Goal: Use online tool/utility: Utilize a website feature to perform a specific function

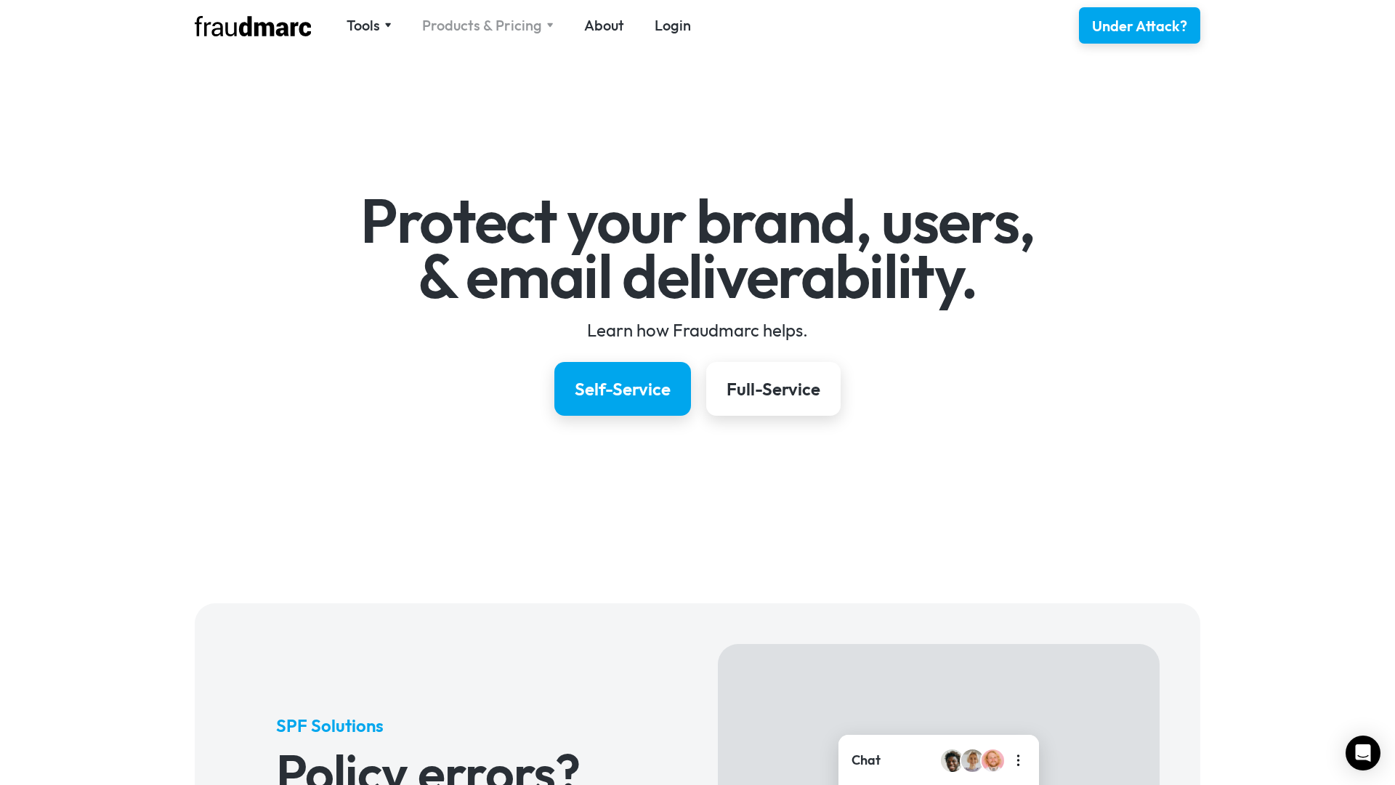
click at [514, 26] on div "Products & Pricing" at bounding box center [482, 25] width 120 height 20
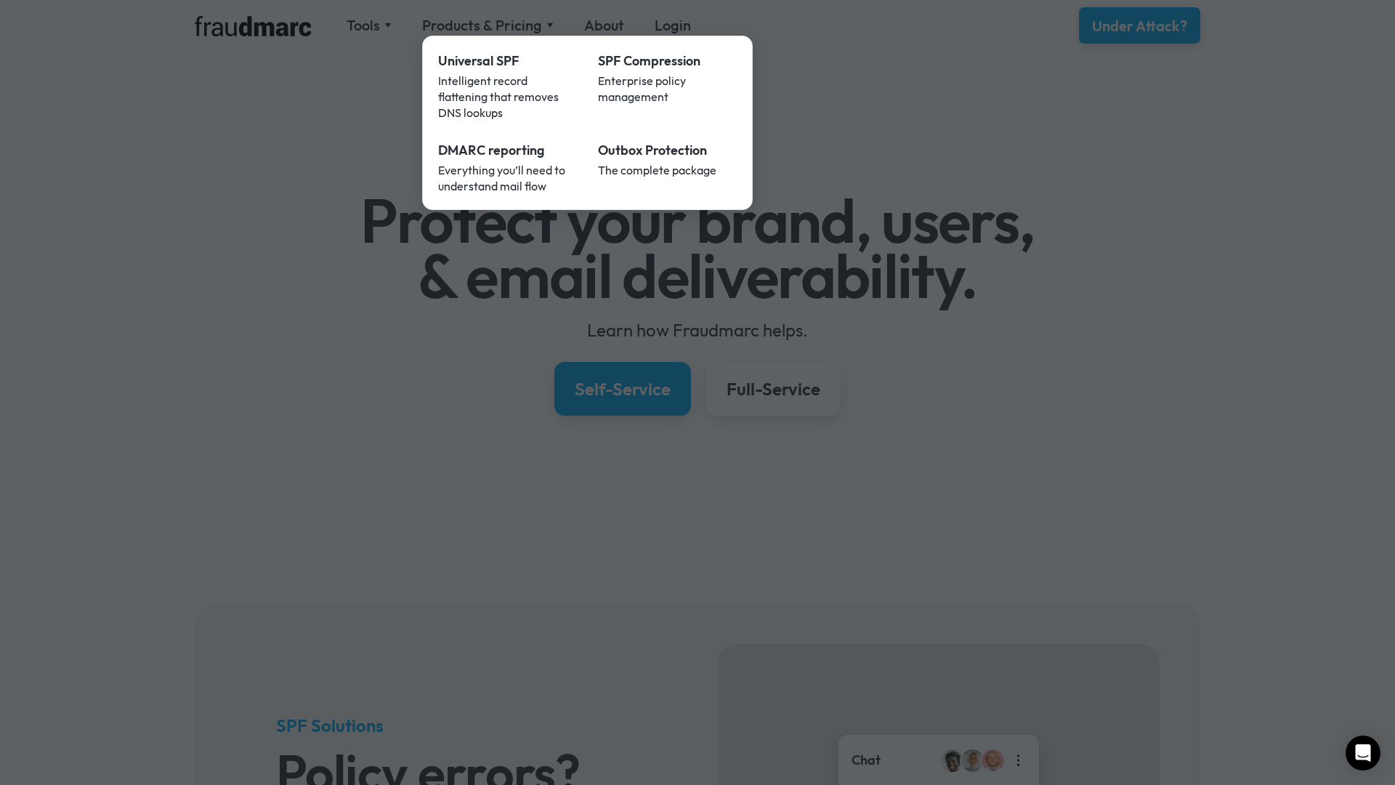
click at [1155, 435] on div at bounding box center [697, 392] width 1395 height 785
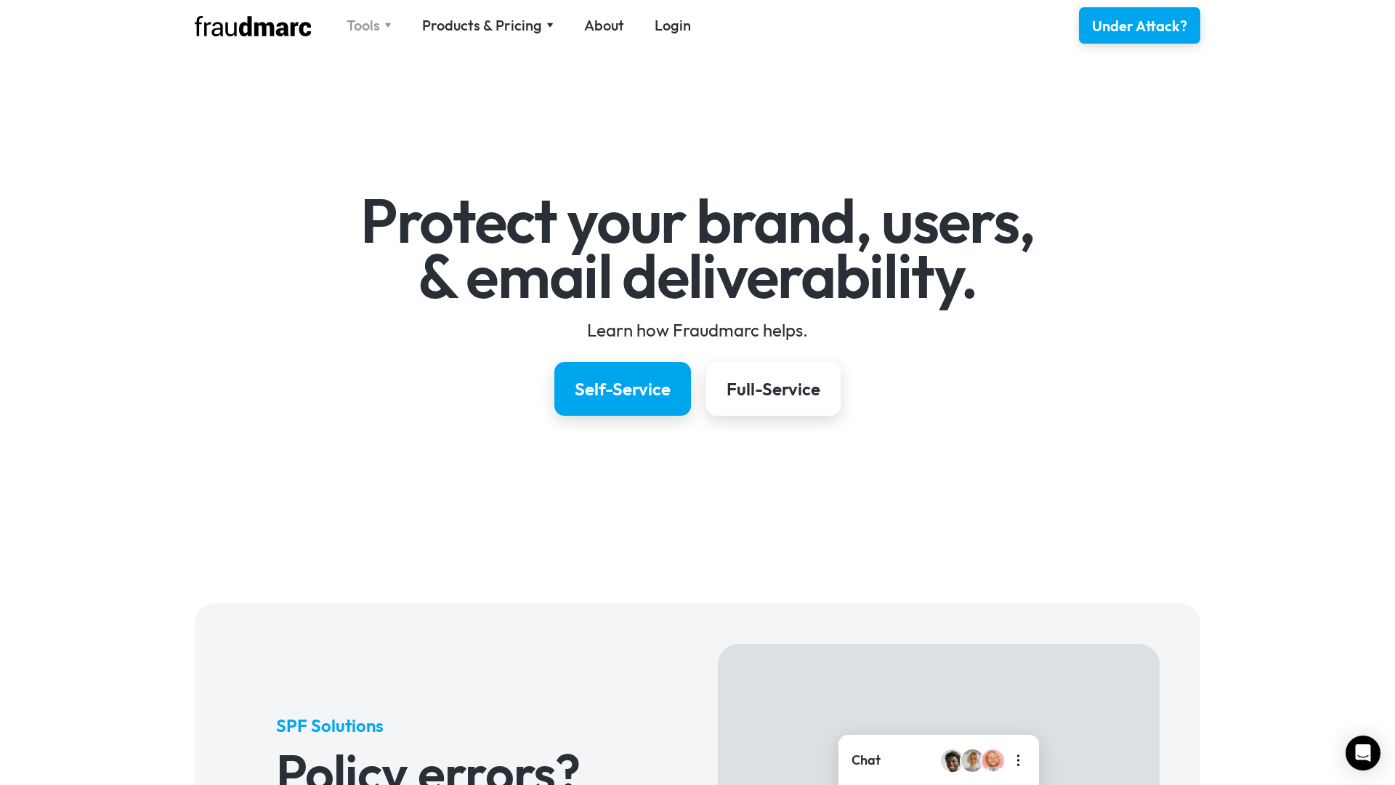
click at [360, 24] on div "Tools" at bounding box center [363, 25] width 33 height 20
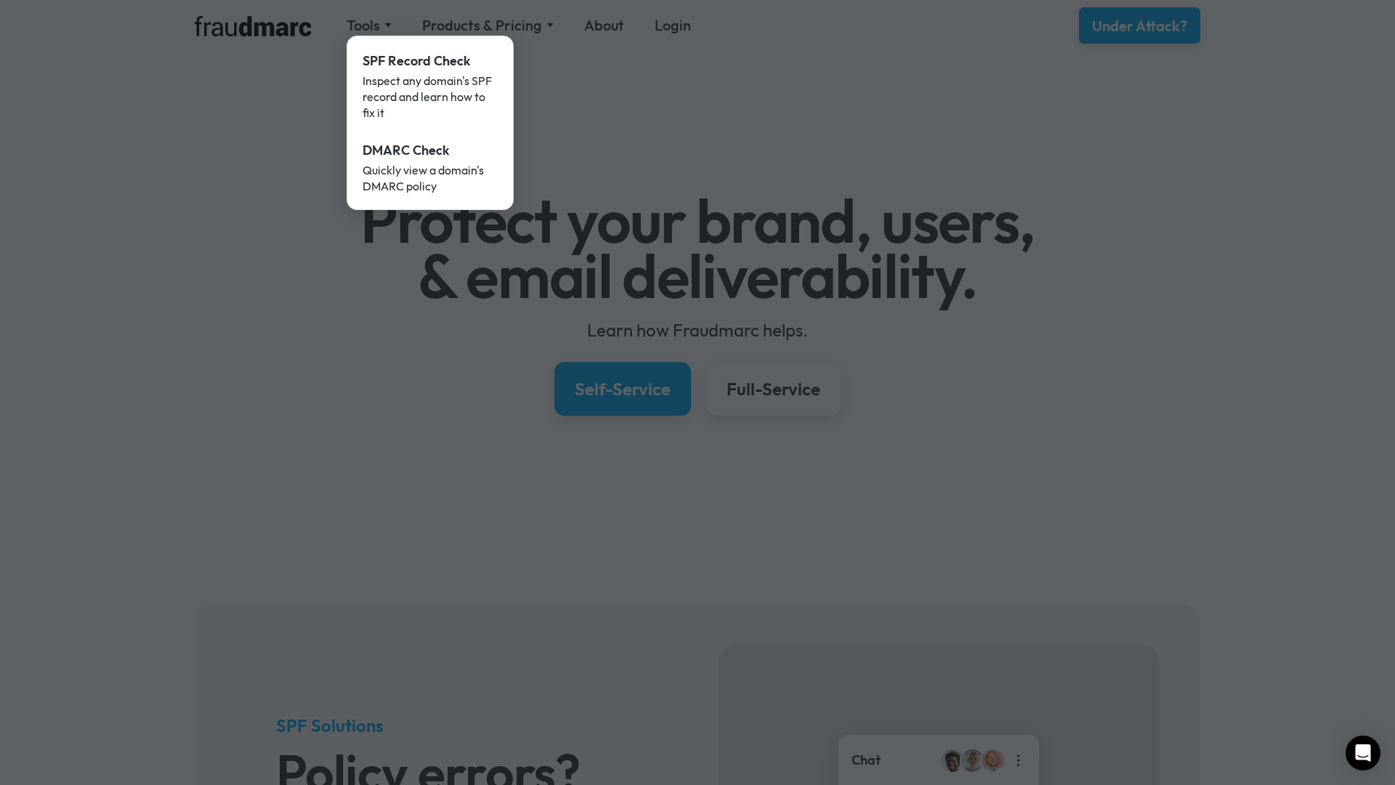
click at [325, 81] on div at bounding box center [697, 392] width 1395 height 785
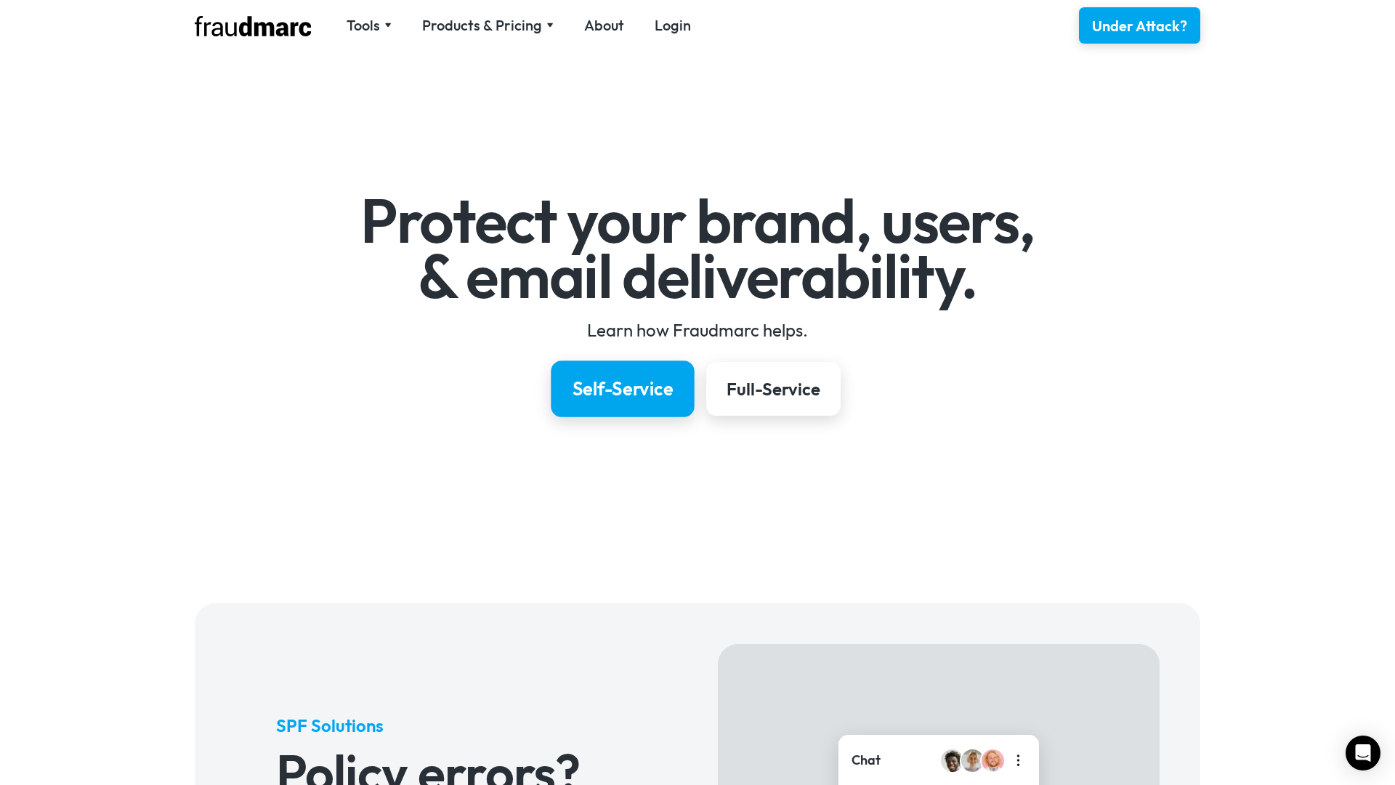
click at [636, 389] on div "Self-Service" at bounding box center [623, 388] width 101 height 25
click at [773, 393] on div "Full-Service" at bounding box center [773, 388] width 98 height 25
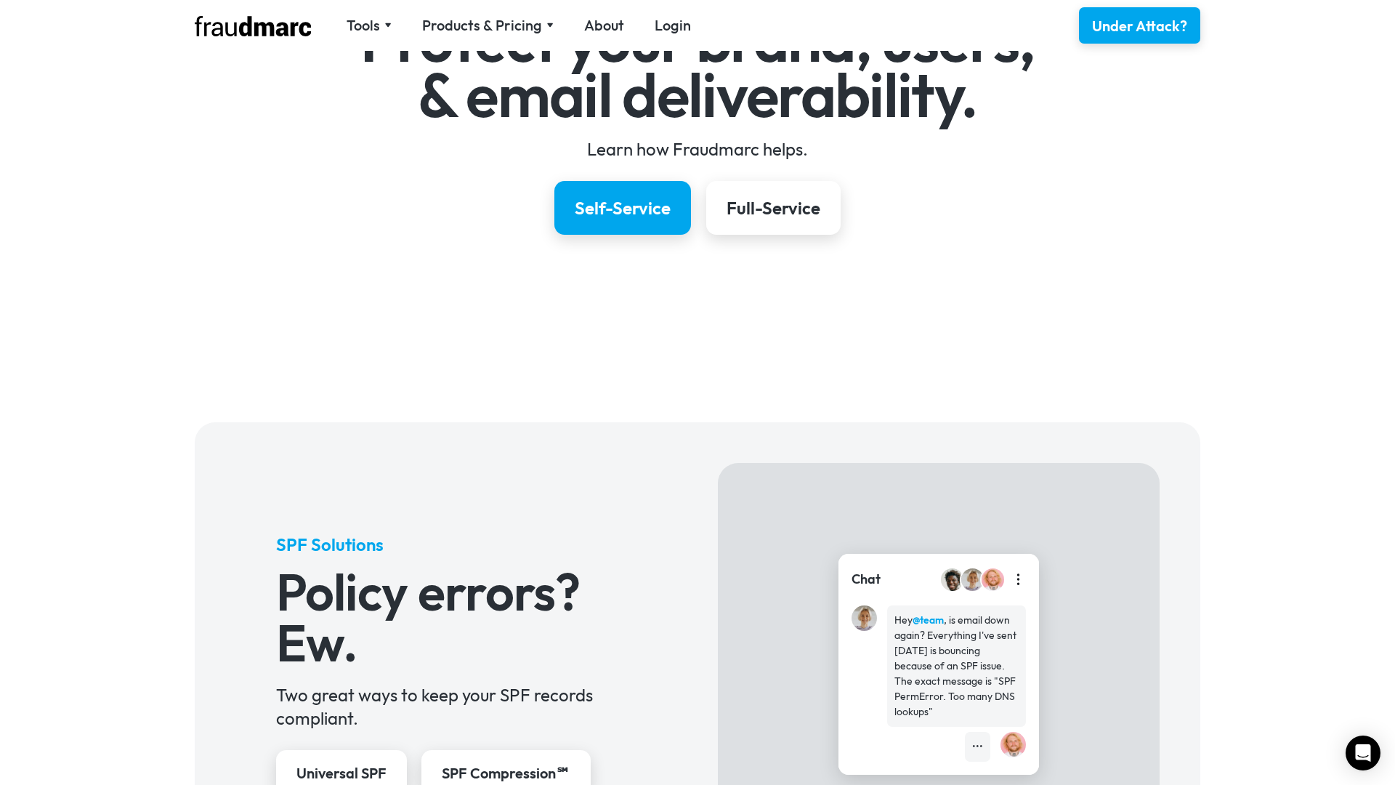
scroll to position [182, 0]
click at [610, 214] on div "Self-Service" at bounding box center [623, 207] width 101 height 25
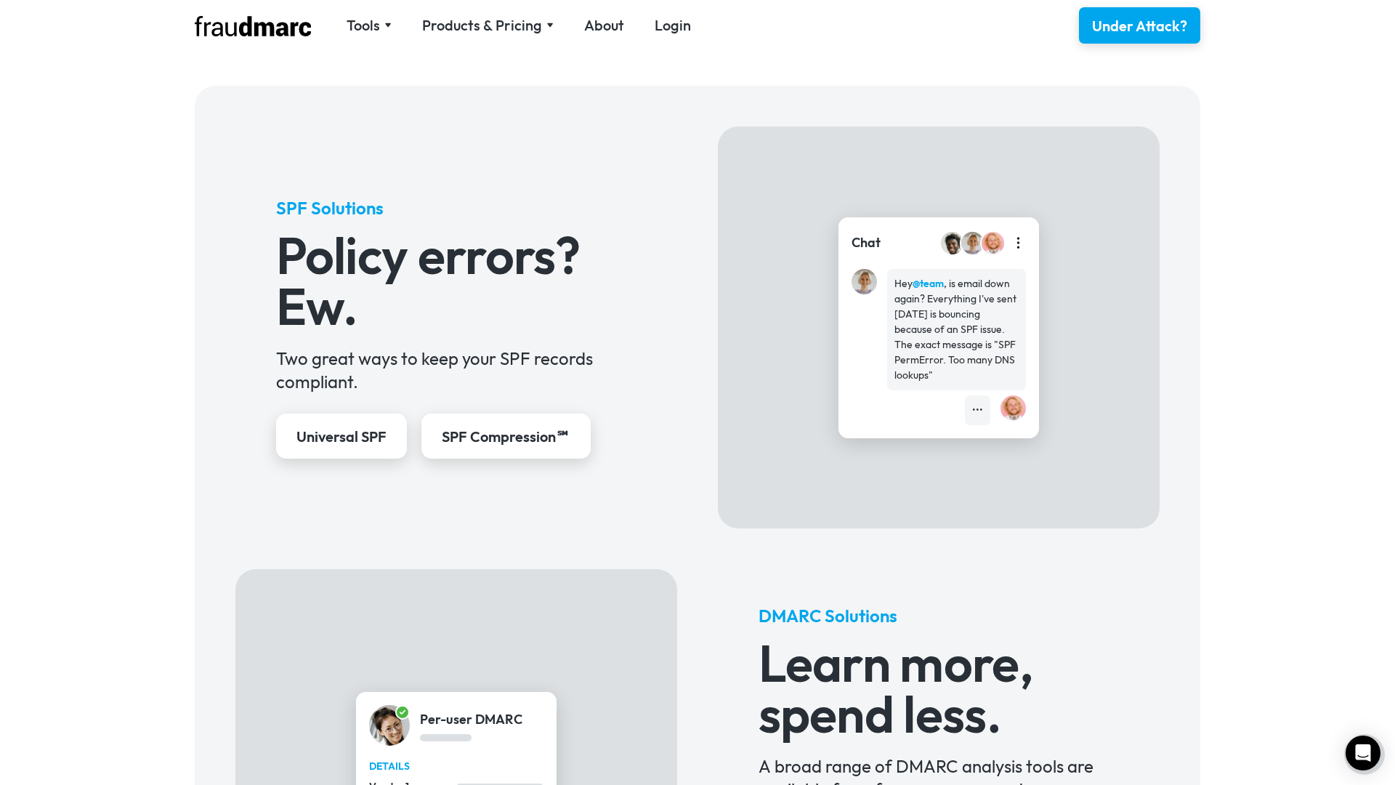
scroll to position [532, 0]
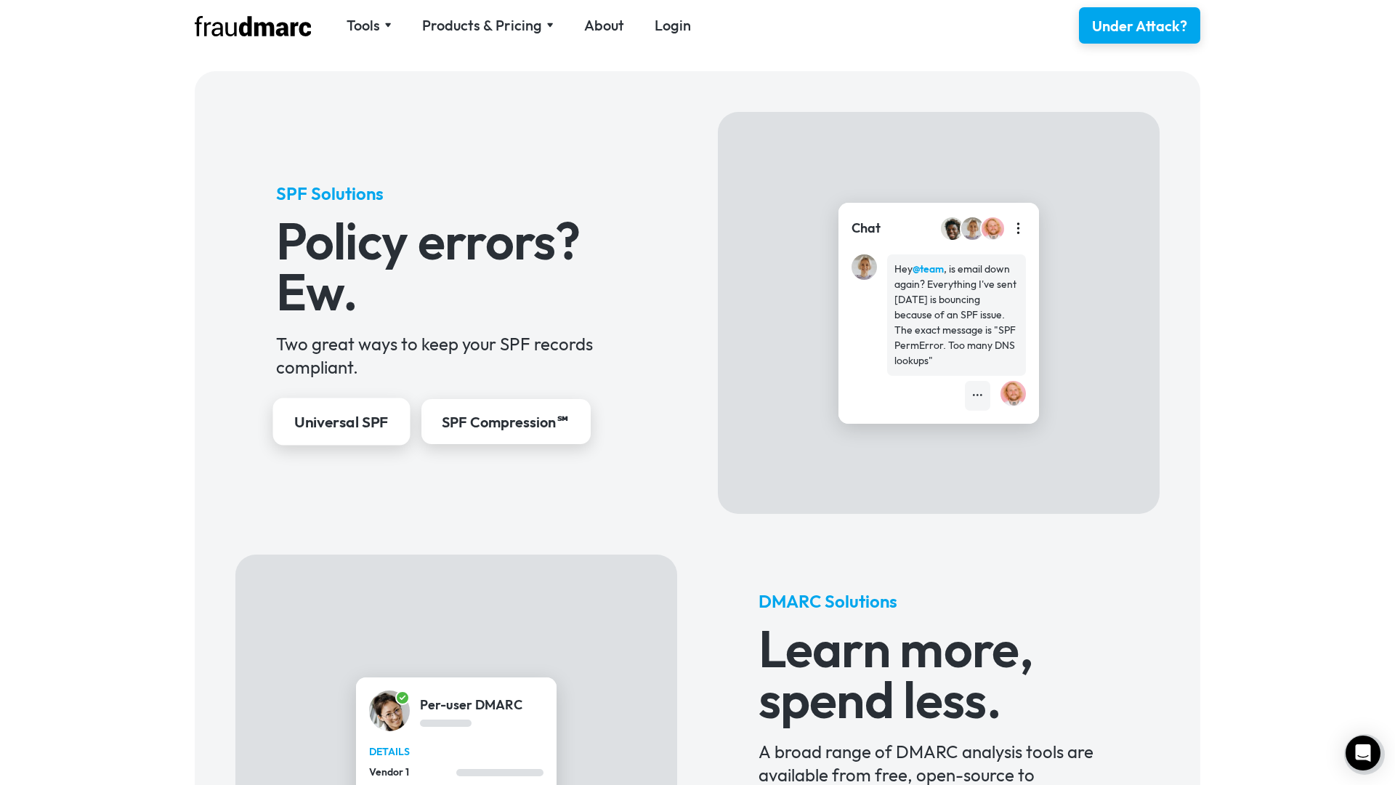
click at [369, 428] on div "Universal SPF" at bounding box center [341, 422] width 94 height 21
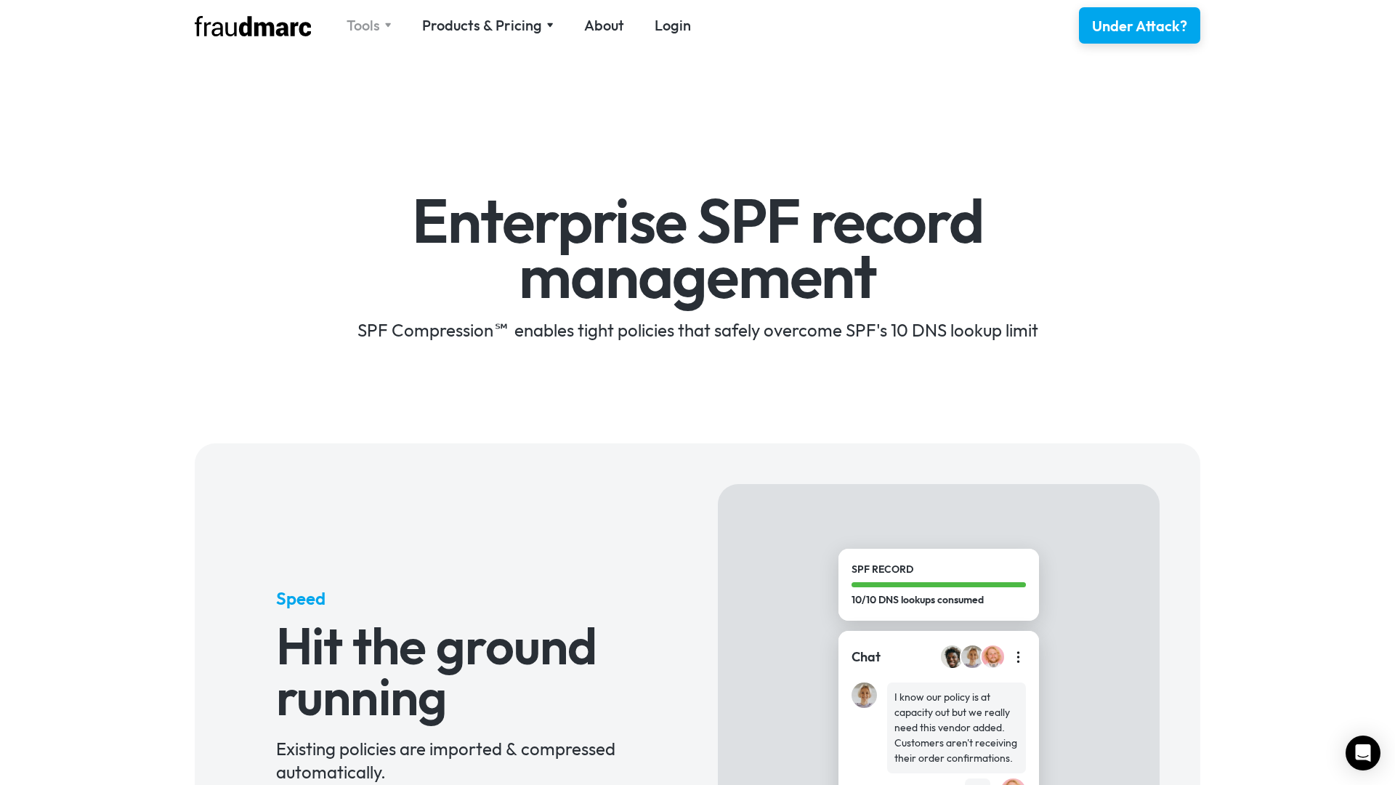
click at [376, 30] on div "Tools" at bounding box center [363, 25] width 33 height 20
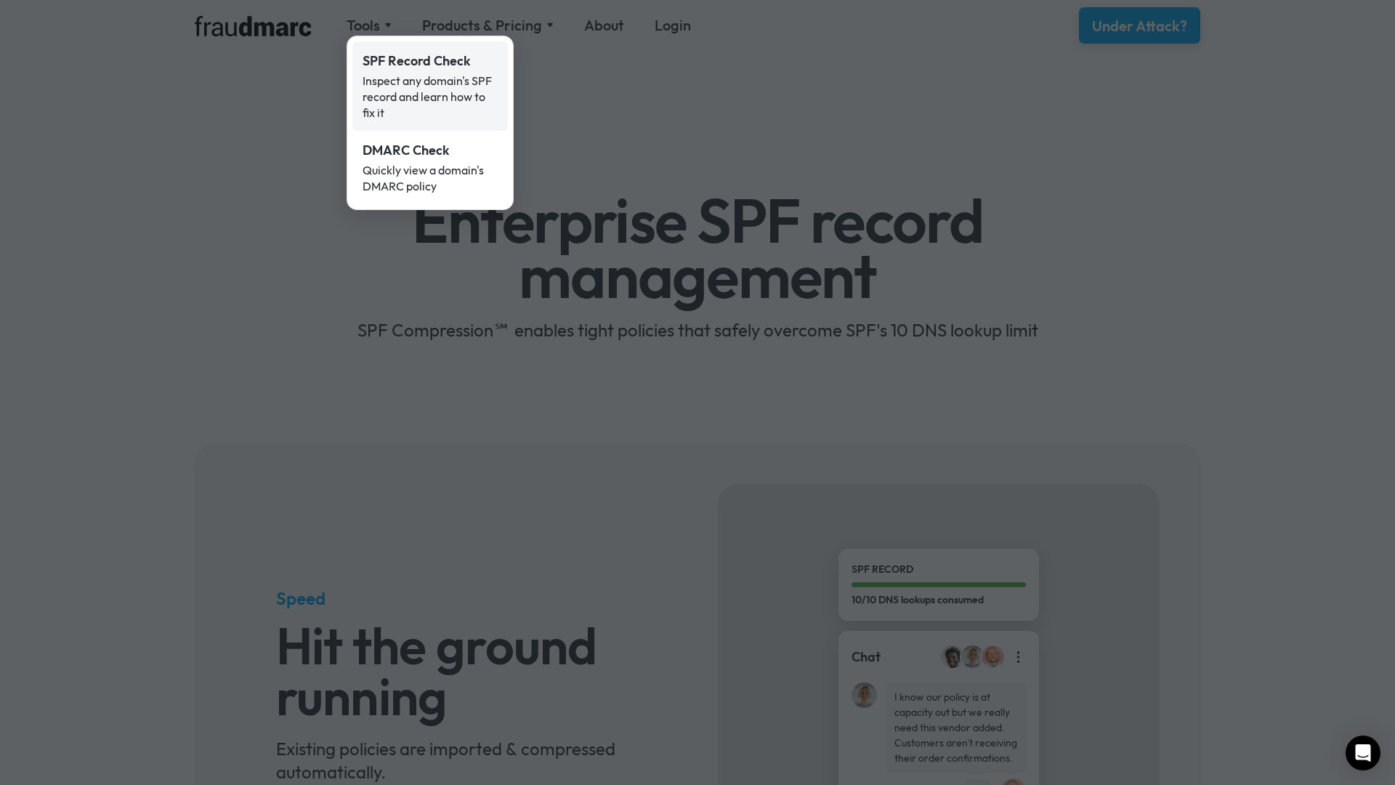
click at [381, 78] on div "Inspect any domain's SPF record and learn how to fix it" at bounding box center [430, 97] width 135 height 48
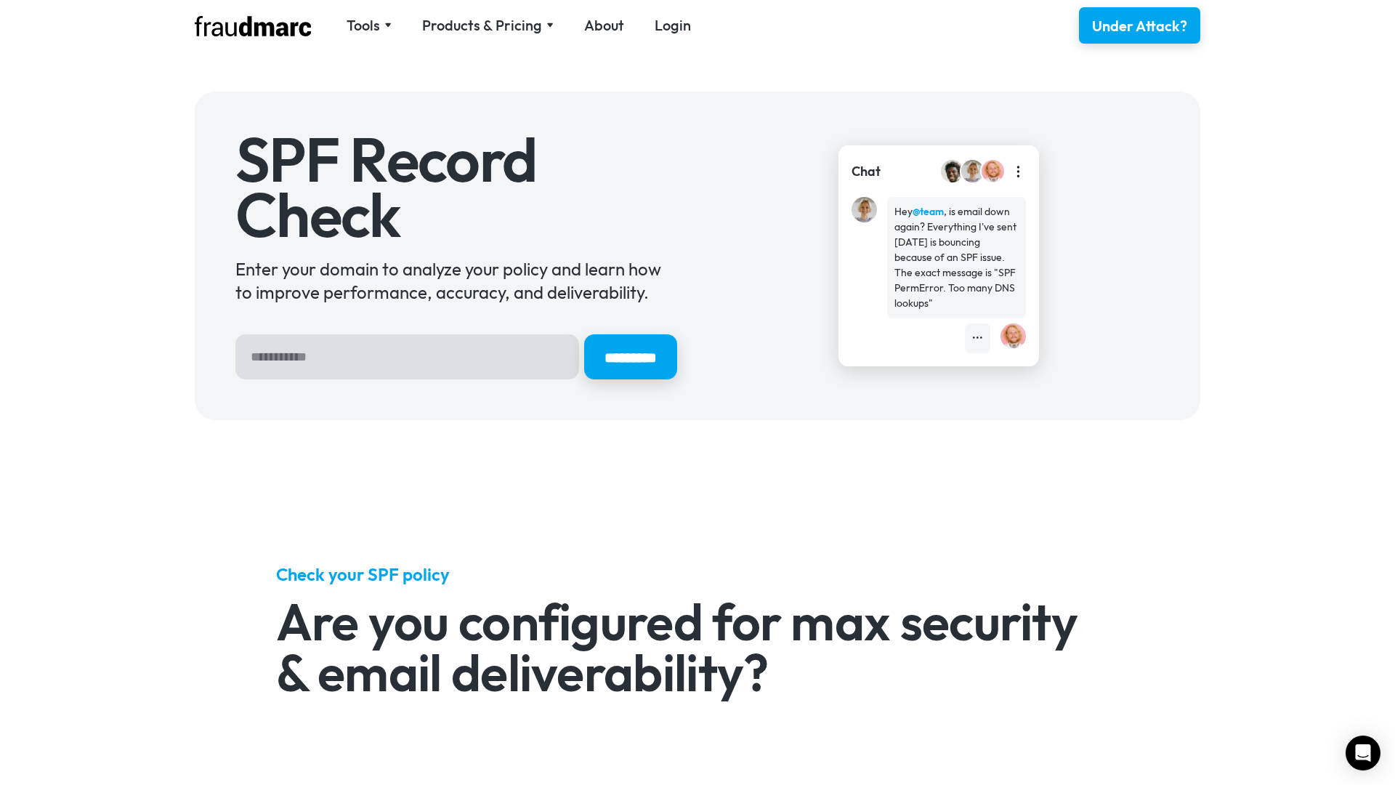
click at [325, 355] on input "Hero Sign Up Form" at bounding box center [407, 356] width 344 height 45
type input "**********"
click at [613, 361] on input "*********" at bounding box center [630, 357] width 97 height 47
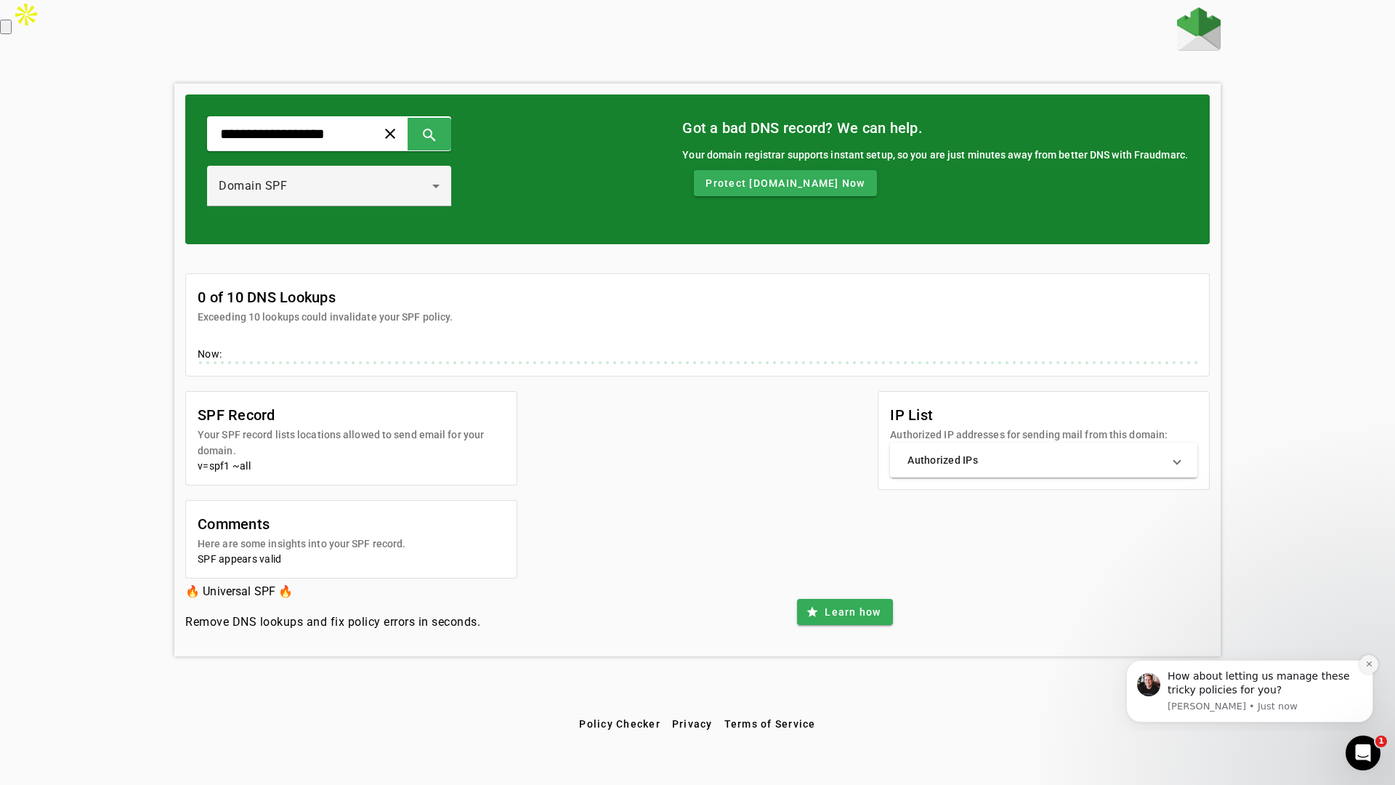
click at [1370, 663] on icon "Dismiss notification" at bounding box center [1368, 663] width 5 height 5
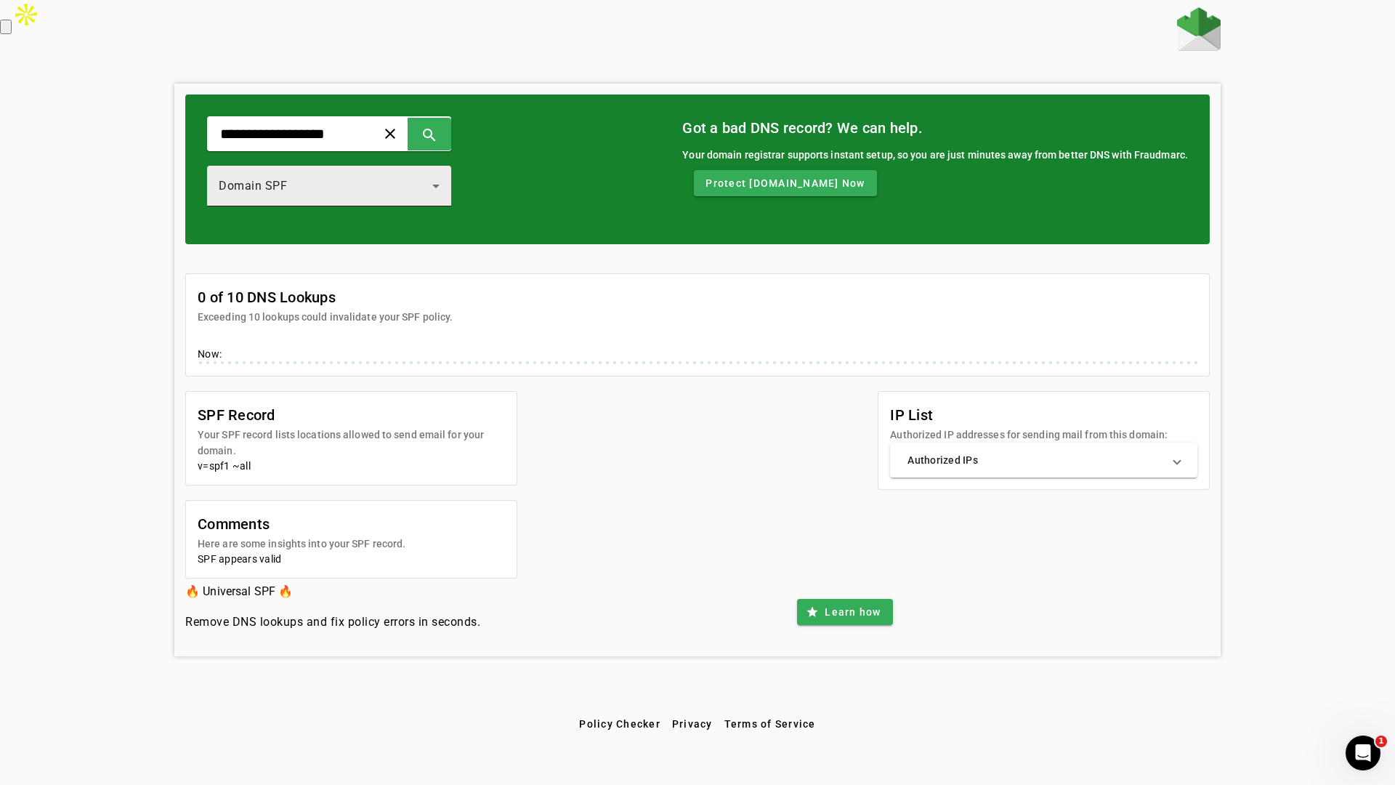
click at [444, 183] on icon at bounding box center [435, 185] width 17 height 17
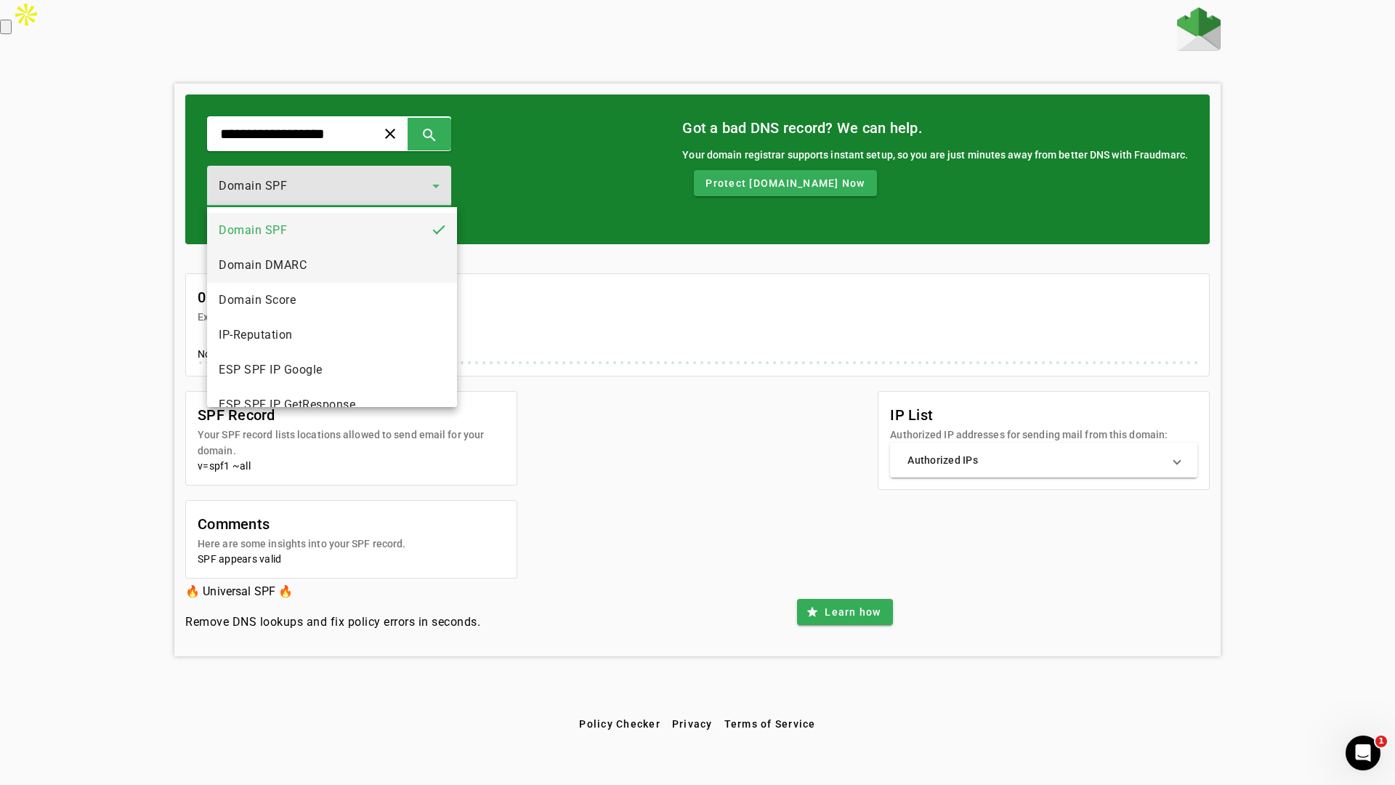
click at [281, 264] on span "Domain DMARC" at bounding box center [263, 264] width 88 height 17
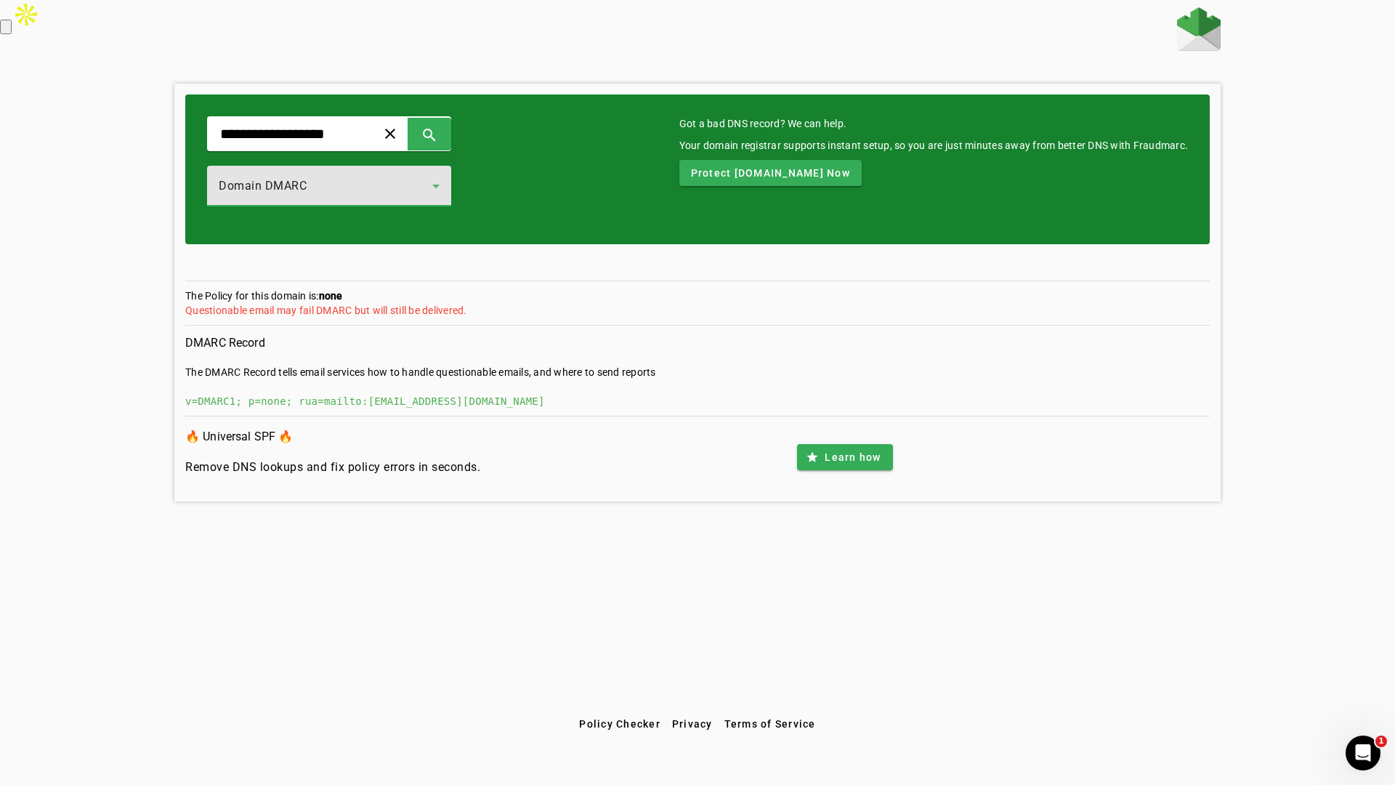
click at [435, 185] on icon at bounding box center [435, 185] width 17 height 17
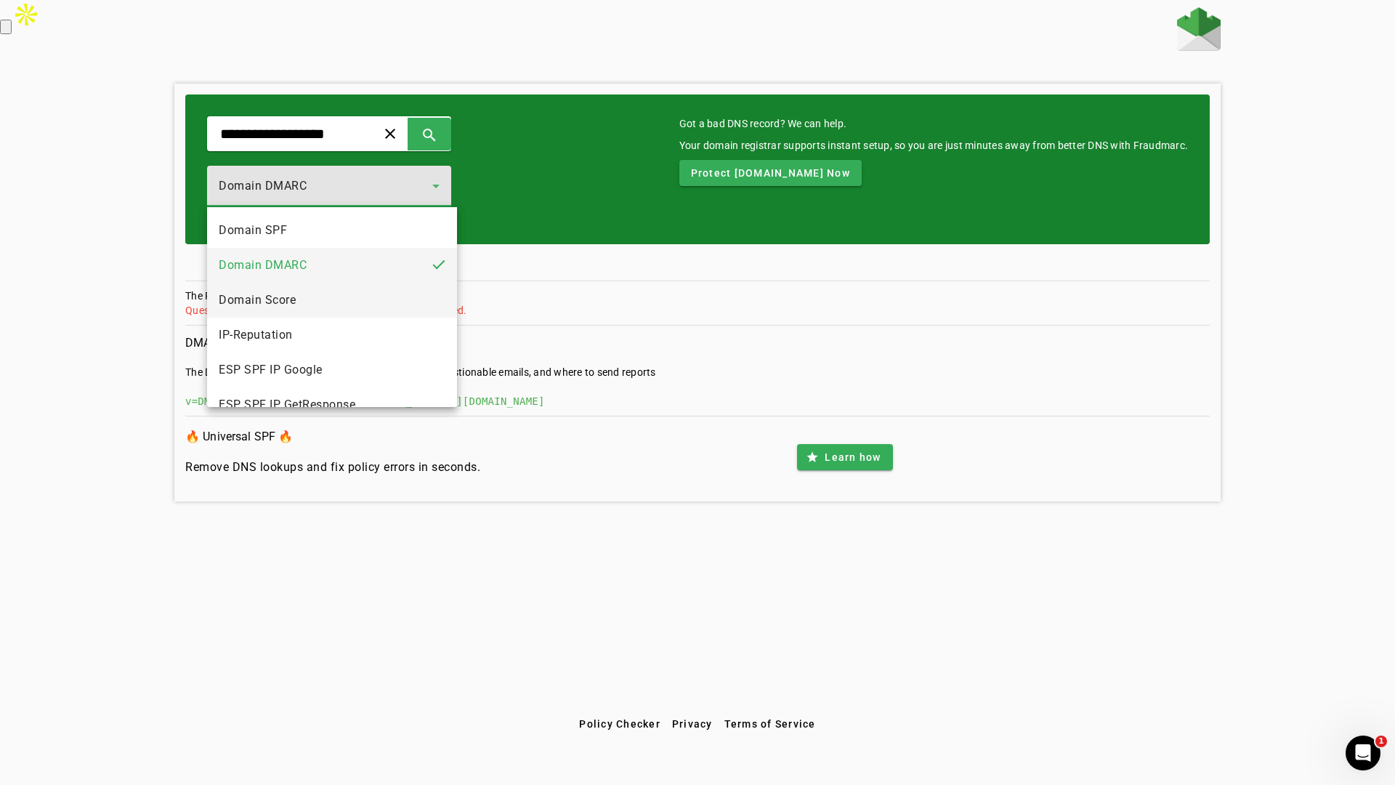
click at [297, 300] on mat-option "Domain Score" at bounding box center [332, 300] width 250 height 35
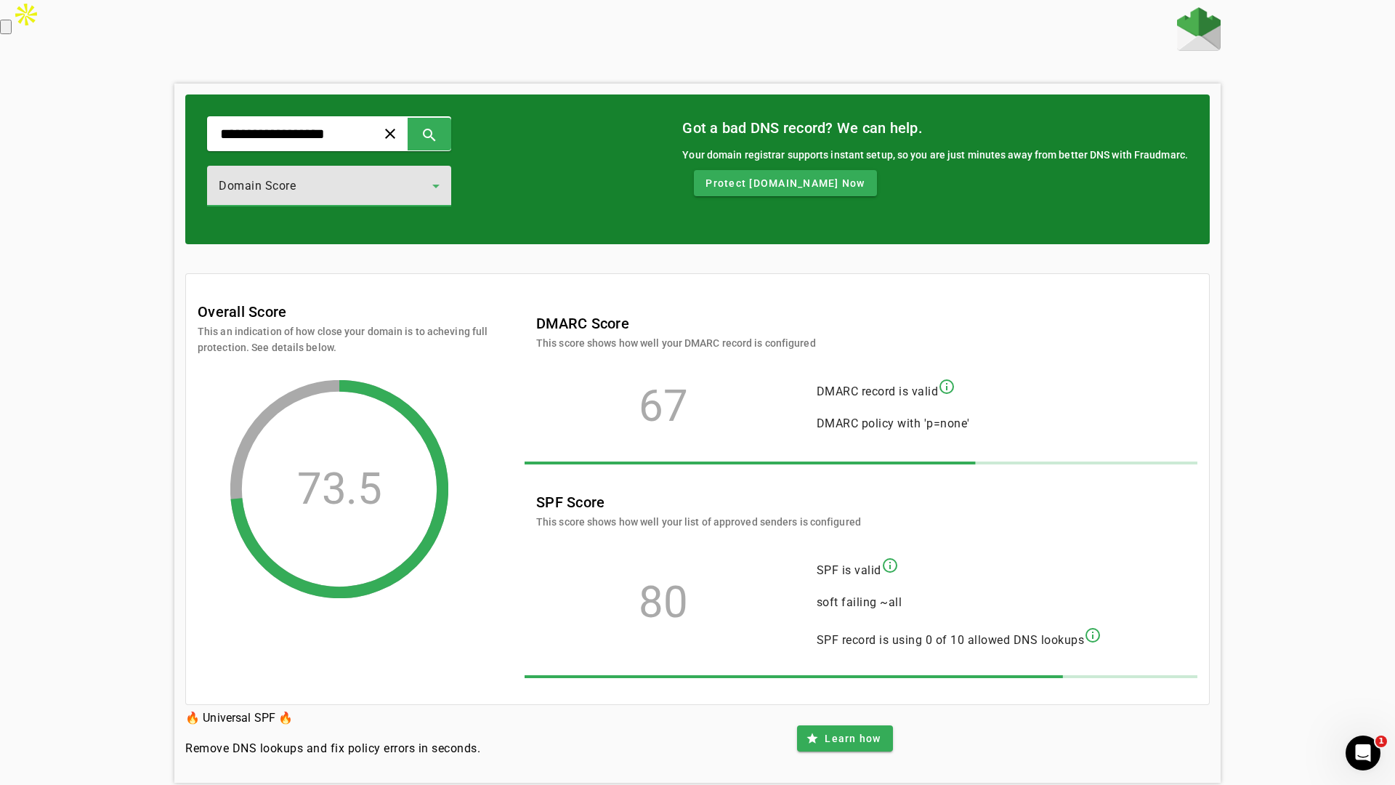
scroll to position [28, 0]
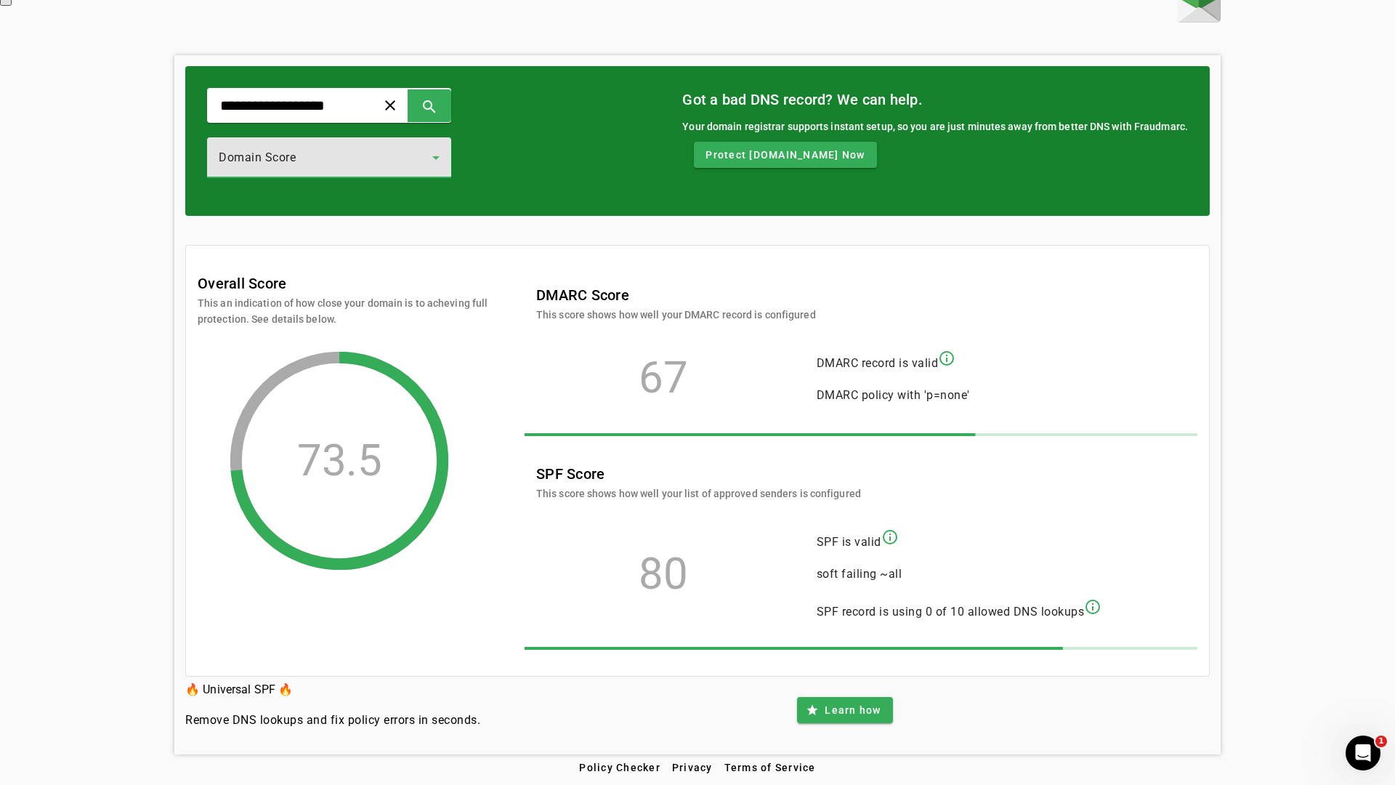
click at [436, 159] on icon at bounding box center [435, 157] width 17 height 17
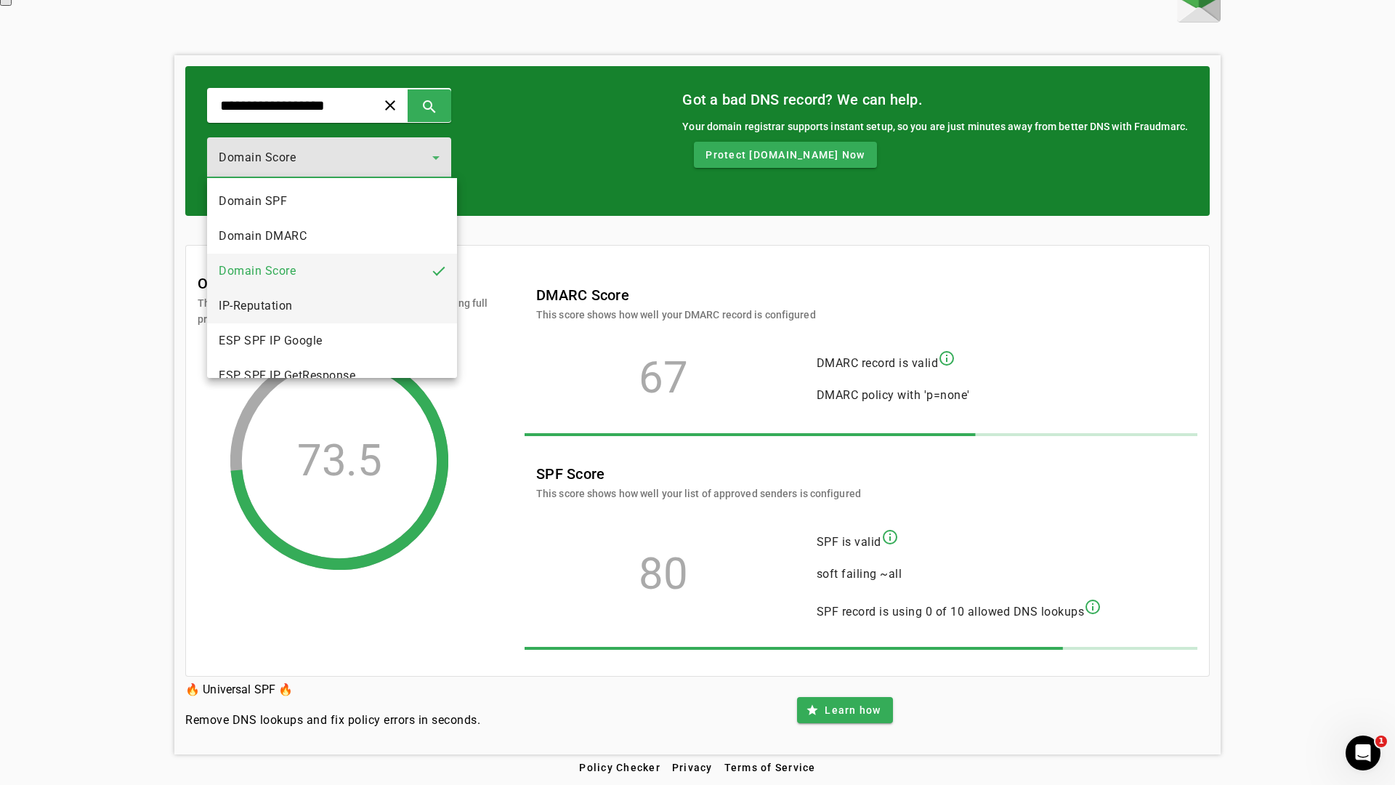
click at [304, 310] on mat-option "IP-Reputation" at bounding box center [332, 305] width 250 height 35
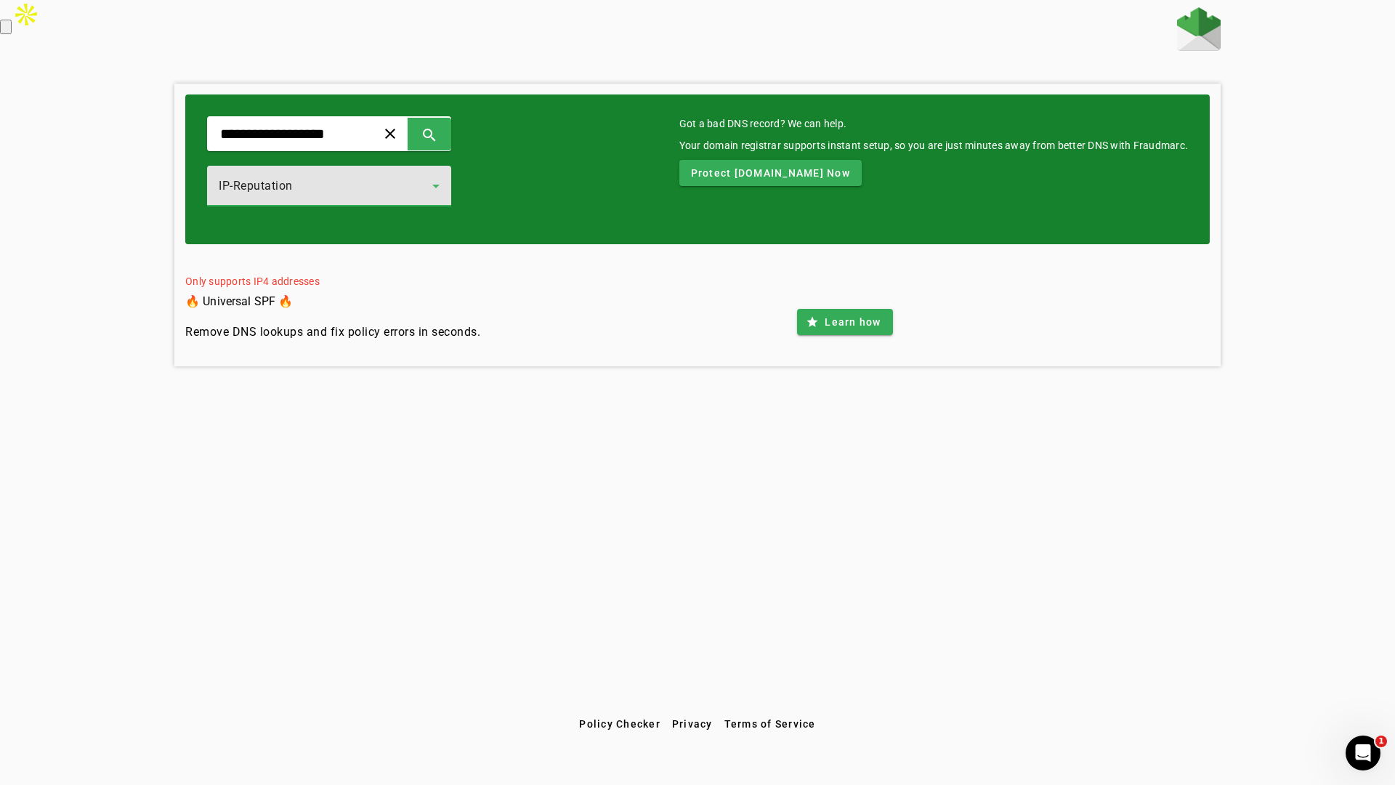
click at [412, 185] on div "IP-Reputation" at bounding box center [326, 185] width 214 height 17
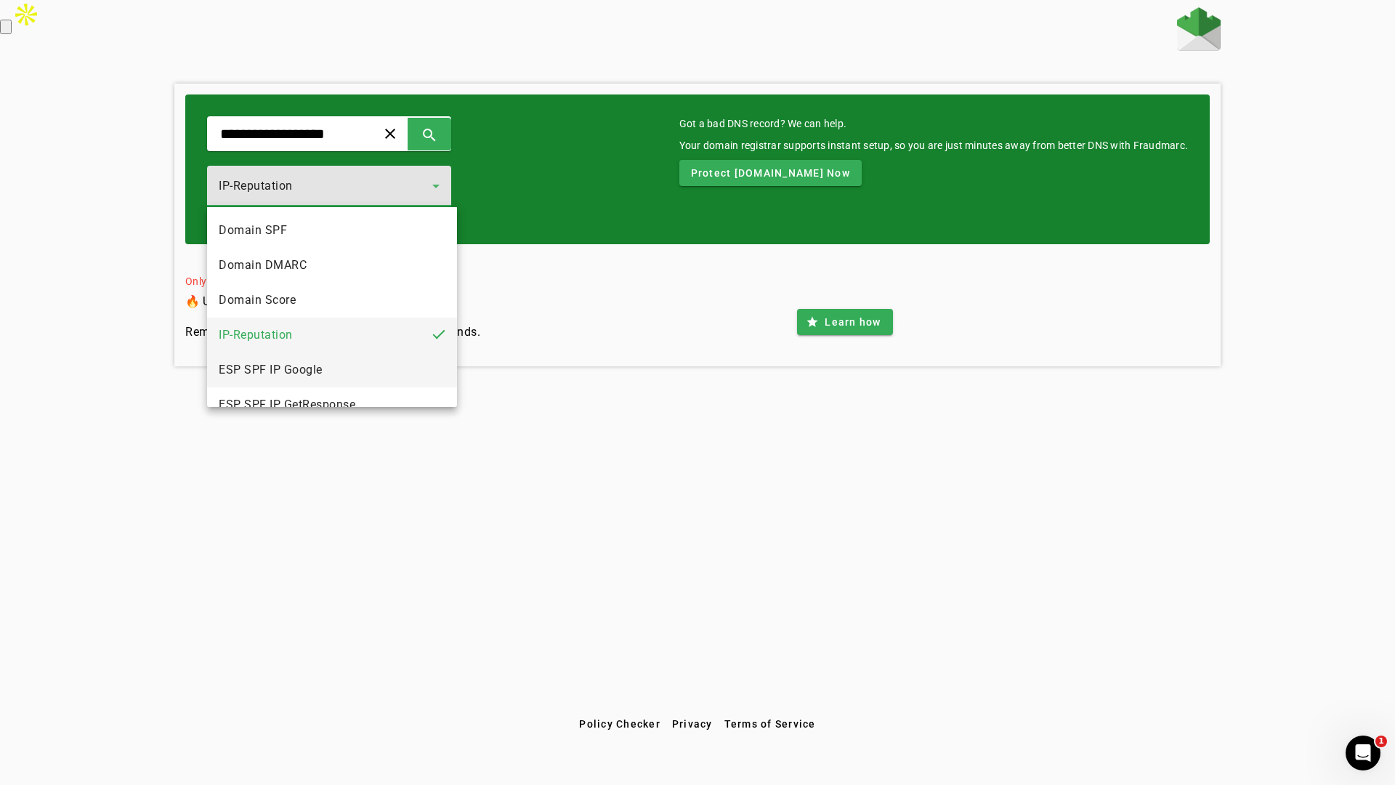
click at [306, 368] on span "ESP SPF IP Google" at bounding box center [271, 369] width 104 height 17
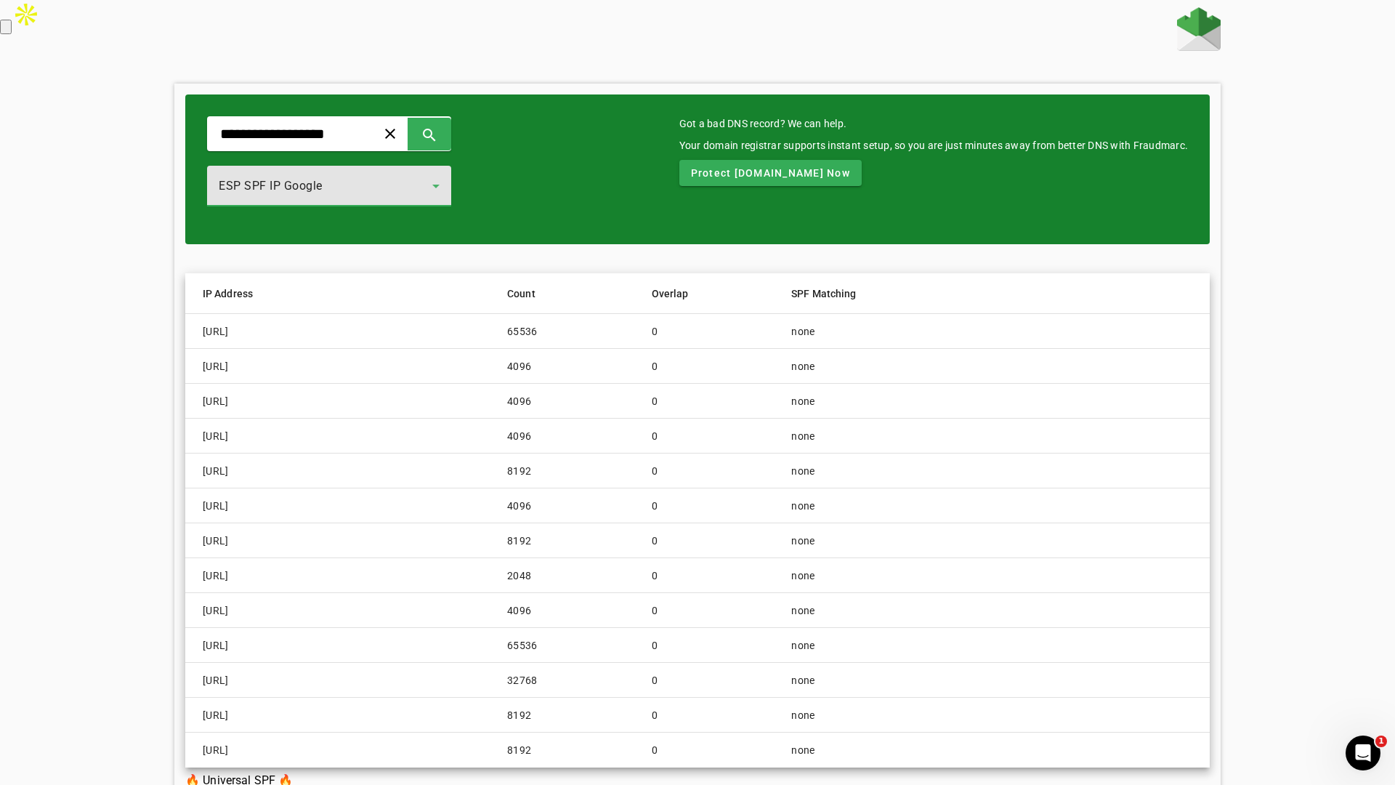
click at [429, 190] on div "ESP SPF IP Google" at bounding box center [326, 185] width 214 height 17
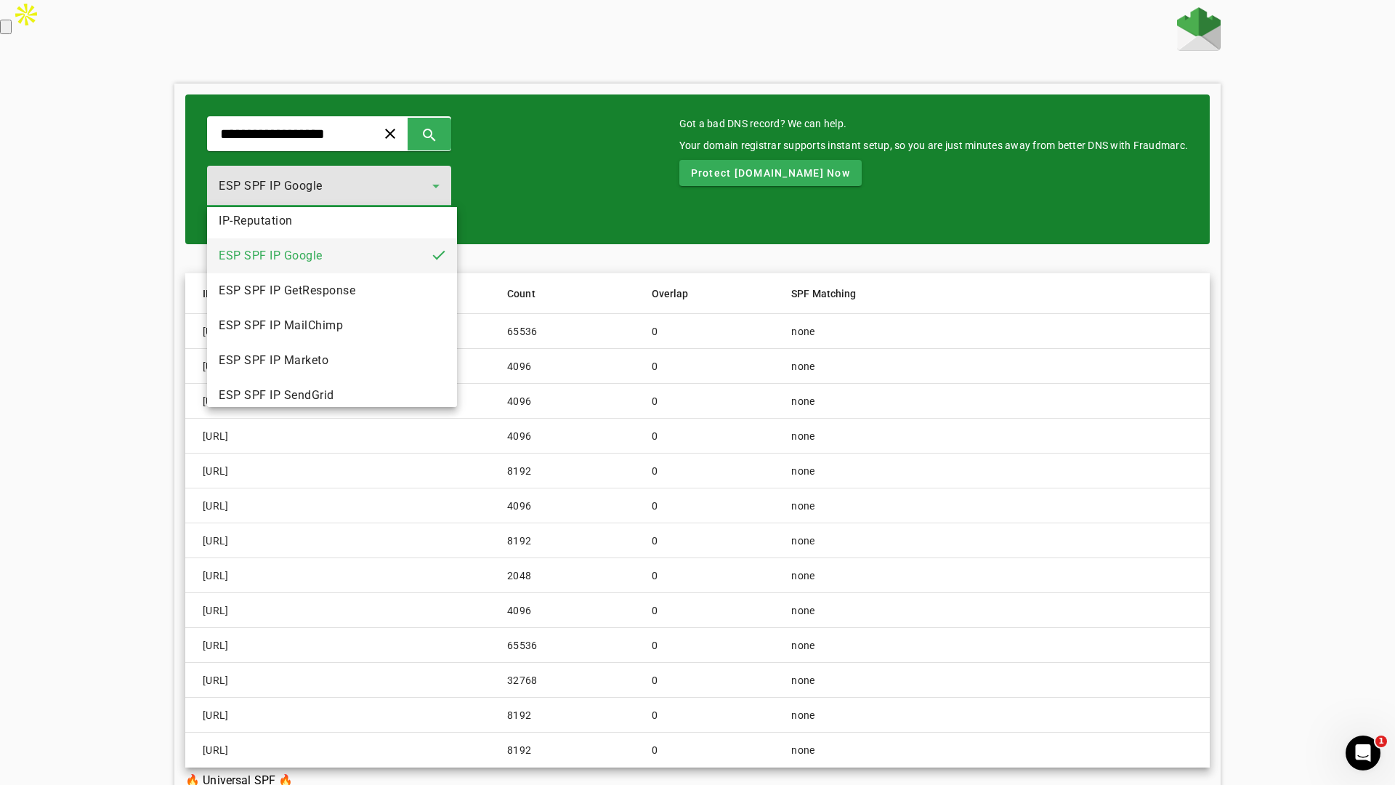
scroll to position [126, 0]
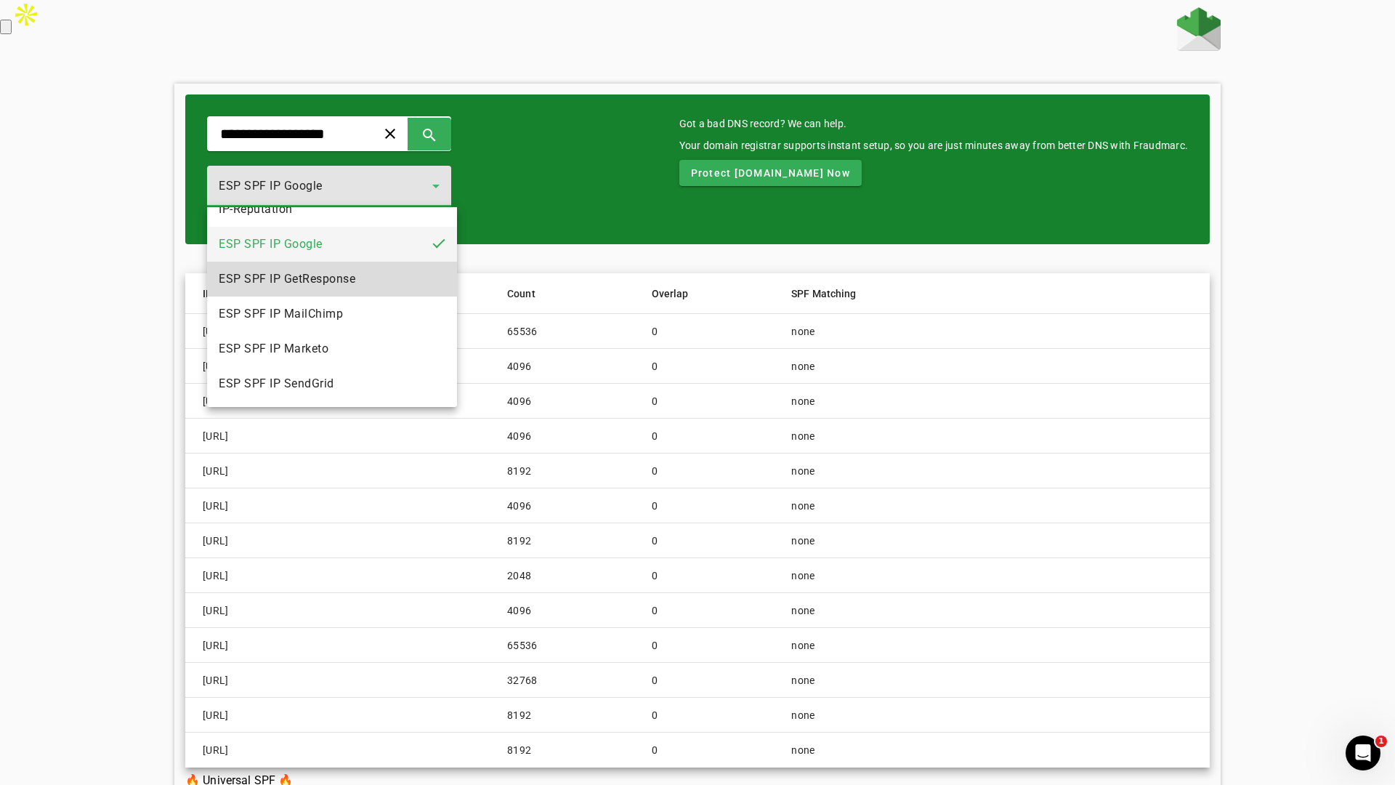
click at [331, 285] on span "ESP SPF IP GetResponse" at bounding box center [287, 278] width 137 height 17
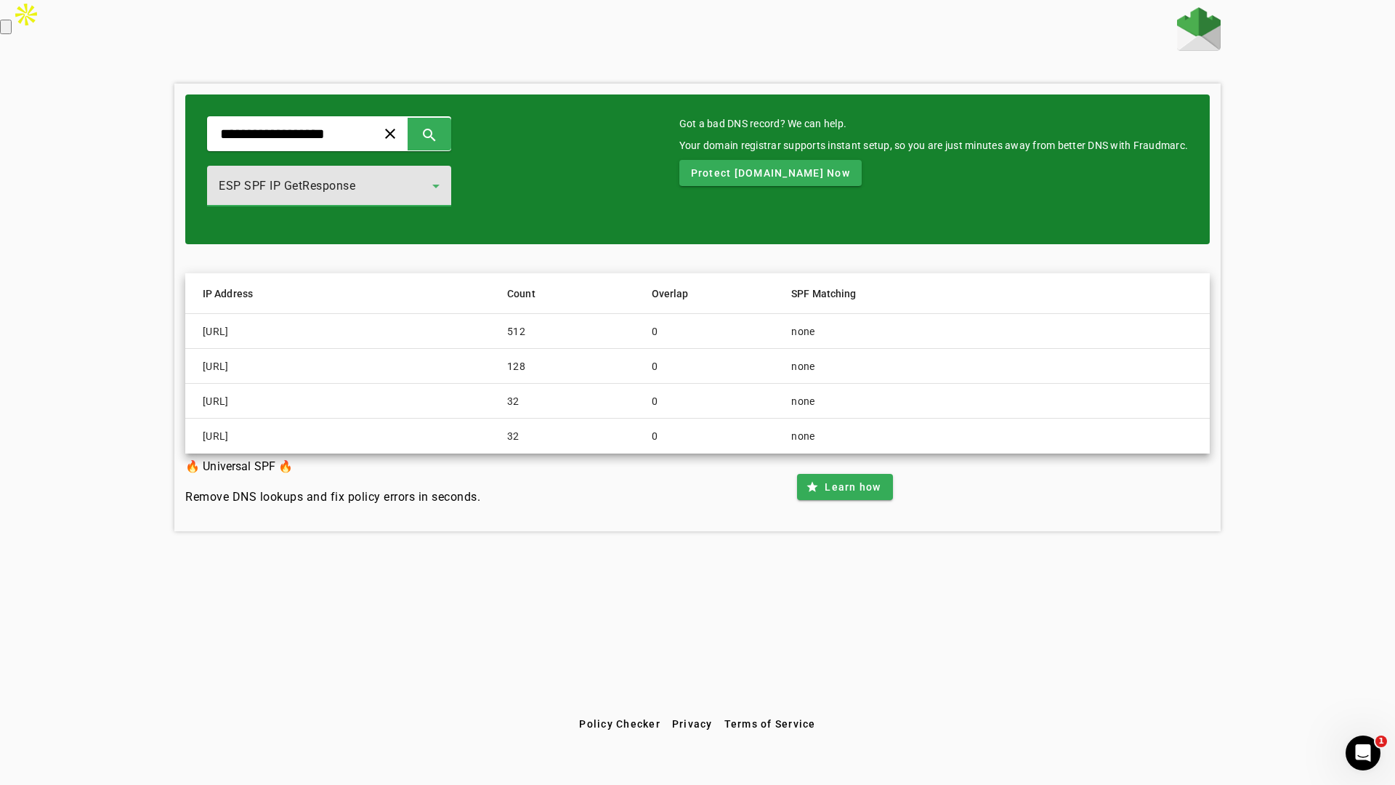
click at [443, 190] on icon at bounding box center [435, 185] width 17 height 17
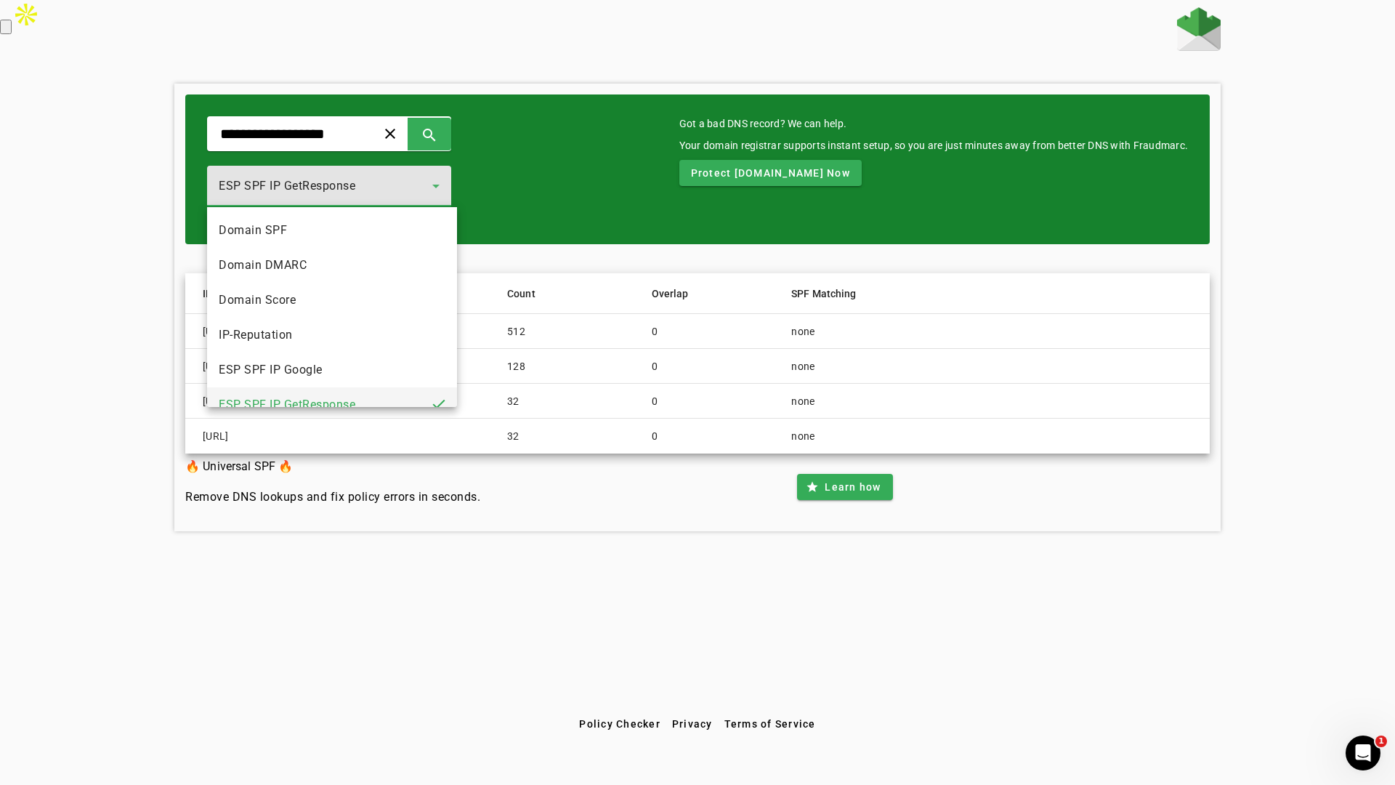
click at [700, 158] on div at bounding box center [697, 392] width 1395 height 785
